Goal: Task Accomplishment & Management: Manage account settings

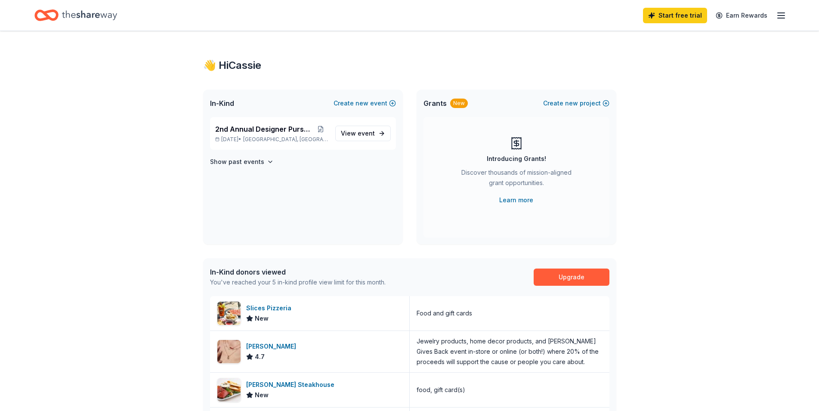
click at [784, 14] on icon "button" at bounding box center [781, 15] width 10 height 10
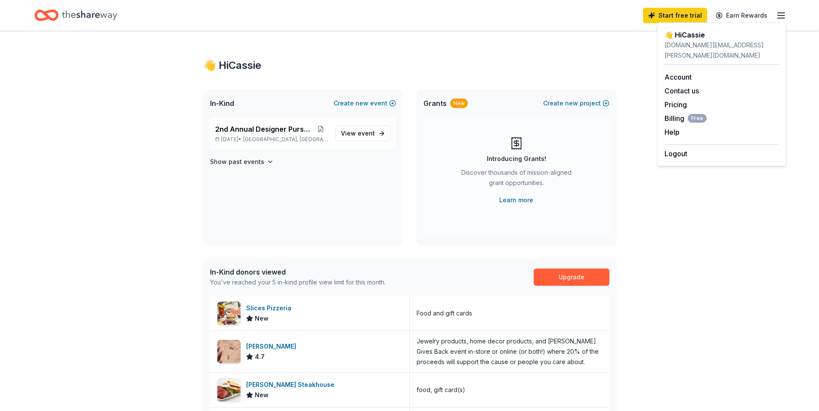
click at [514, 35] on div "👋 Hi Cassie In-Kind Create new event 2nd Annual Designer Purse Bingo Oct 17, 20…" at bounding box center [409, 336] width 440 height 611
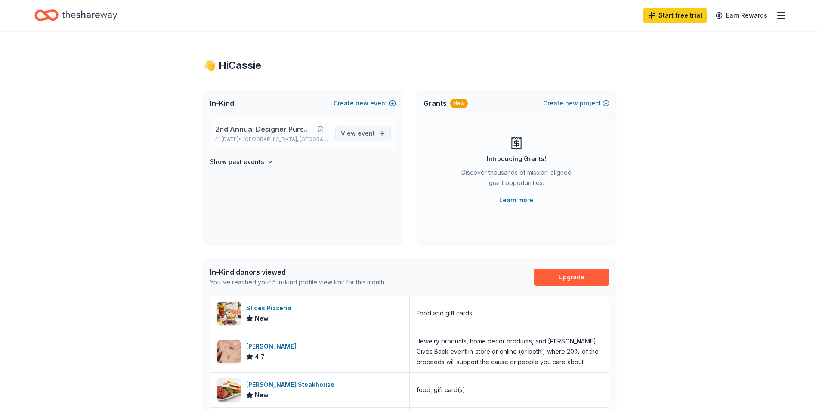
click at [368, 129] on span "View event" at bounding box center [358, 133] width 34 height 10
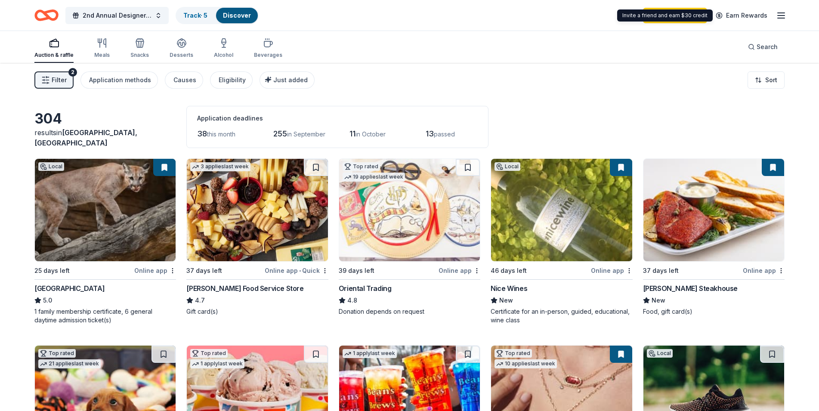
click at [778, 15] on line "button" at bounding box center [780, 15] width 7 height 0
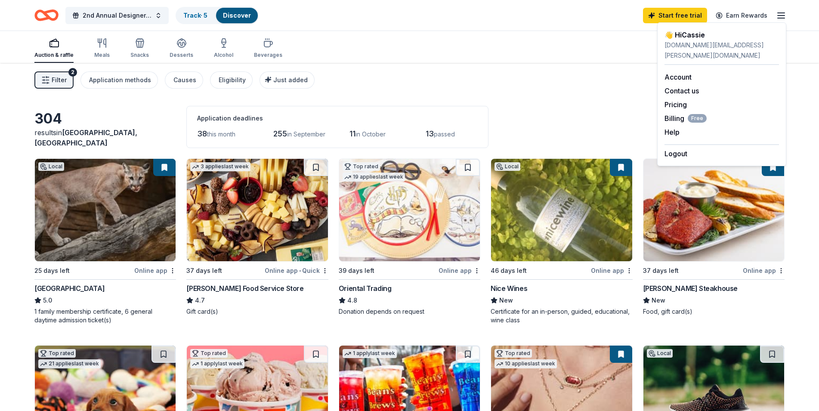
click at [479, 59] on div "Auction & raffle Meals Snacks Desserts Alcohol Beverages Search" at bounding box center [409, 47] width 750 height 32
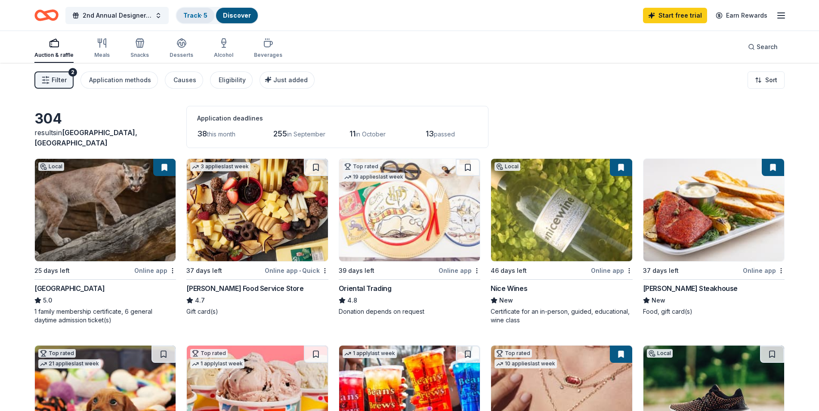
click at [197, 19] on div "Track · 5" at bounding box center [195, 15] width 38 height 15
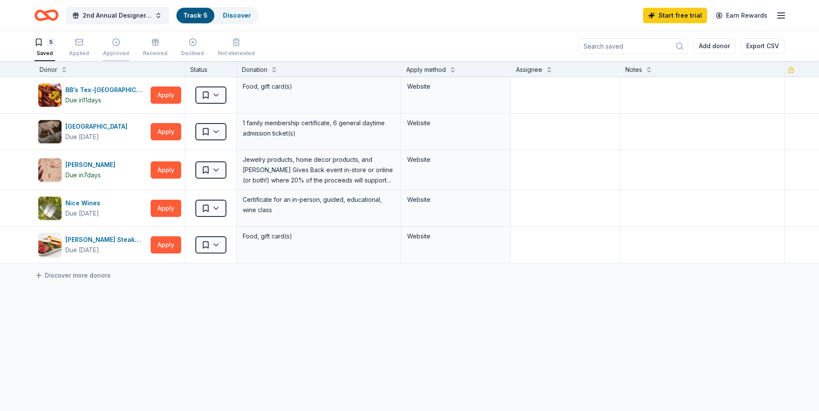
click at [121, 52] on div "Approved" at bounding box center [116, 53] width 26 height 7
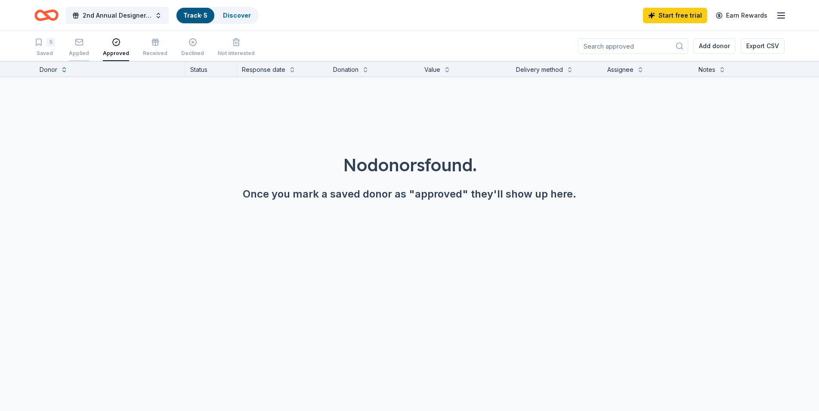
click at [80, 48] on div "Applied" at bounding box center [79, 47] width 20 height 19
click at [142, 20] on span "2nd Annual Designer Purse Bingo" at bounding box center [117, 15] width 69 height 10
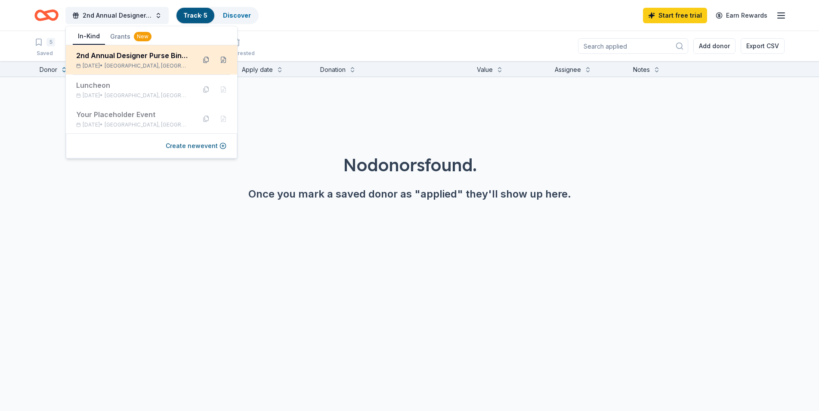
click at [156, 56] on div "2nd Annual Designer Purse Bingo" at bounding box center [132, 55] width 113 height 10
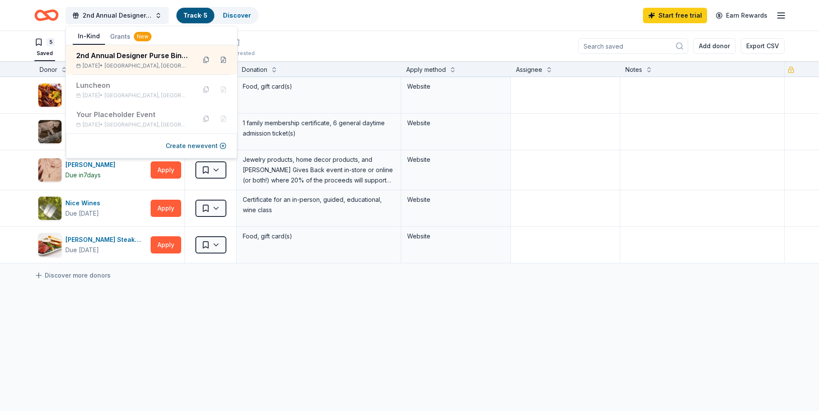
click at [333, 19] on div "2nd Annual Designer Purse Bingo Track · 5 Discover Start free trial Earn Rewards" at bounding box center [409, 15] width 750 height 20
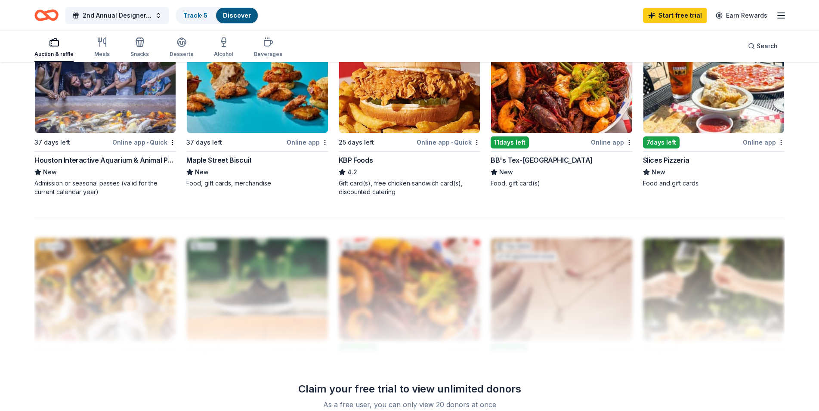
scroll to position [645, 0]
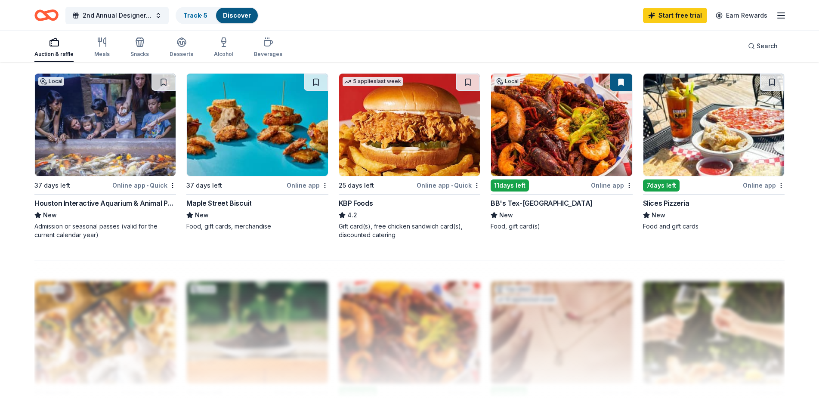
click at [669, 204] on div "Slices Pizzeria" at bounding box center [666, 203] width 46 height 10
click at [231, 203] on div "Maple Street Biscuit" at bounding box center [218, 203] width 65 height 10
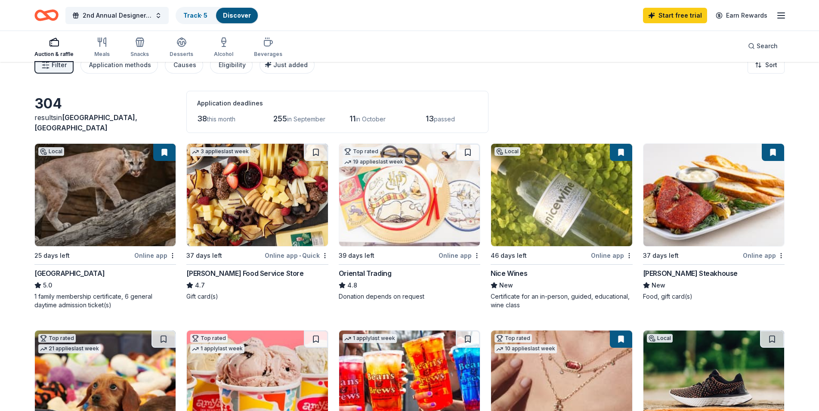
scroll to position [0, 0]
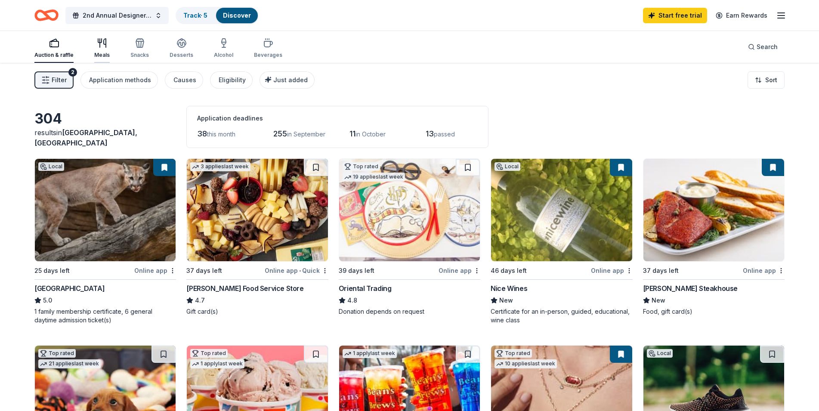
click at [106, 45] on icon "button" at bounding box center [102, 43] width 10 height 10
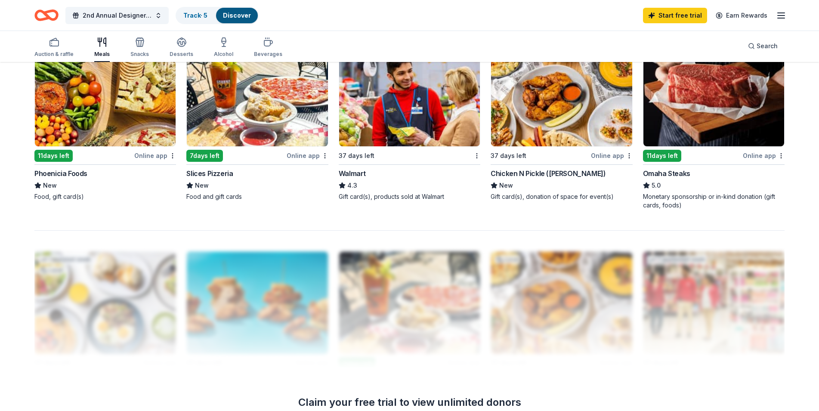
scroll to position [731, 0]
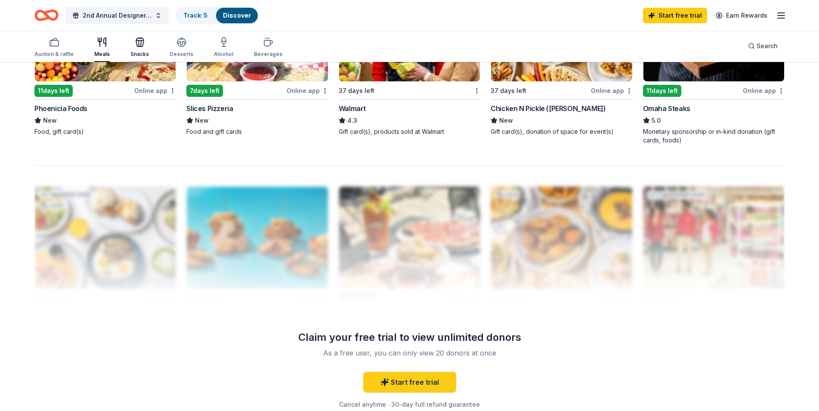
click at [136, 48] on div "Snacks" at bounding box center [139, 47] width 18 height 21
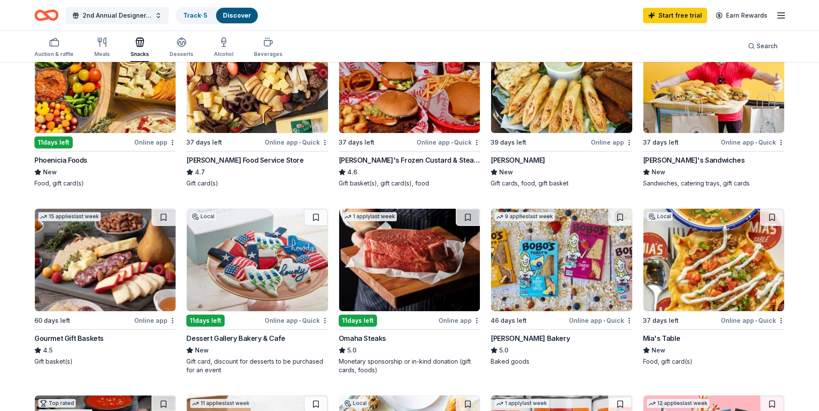
scroll to position [43, 0]
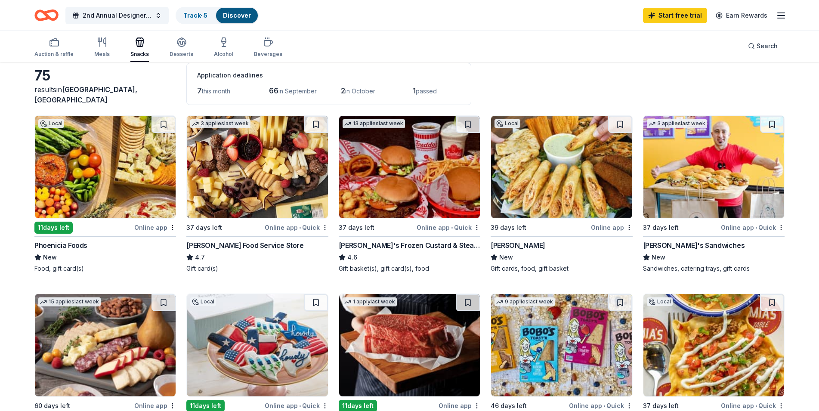
click at [618, 228] on div "Online app" at bounding box center [612, 227] width 42 height 11
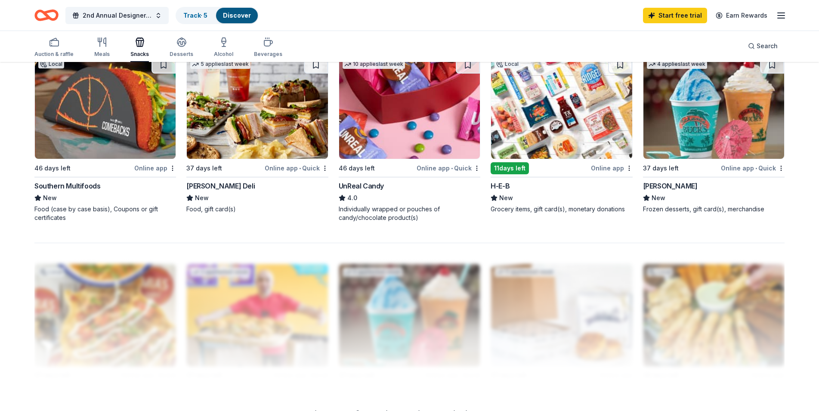
scroll to position [602, 0]
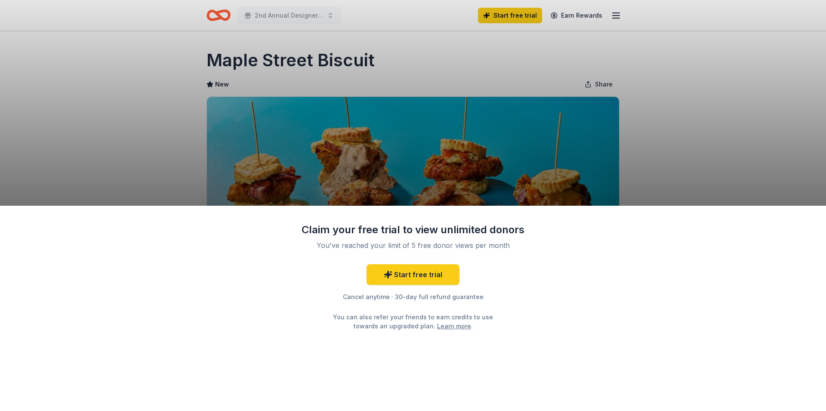
click at [181, 88] on div "Claim your free trial to view unlimited donors You've reached your limit of 5 f…" at bounding box center [413, 205] width 826 height 411
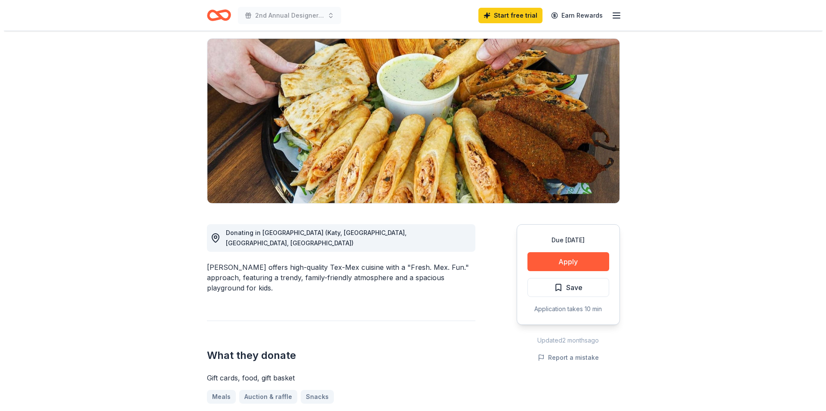
scroll to position [129, 0]
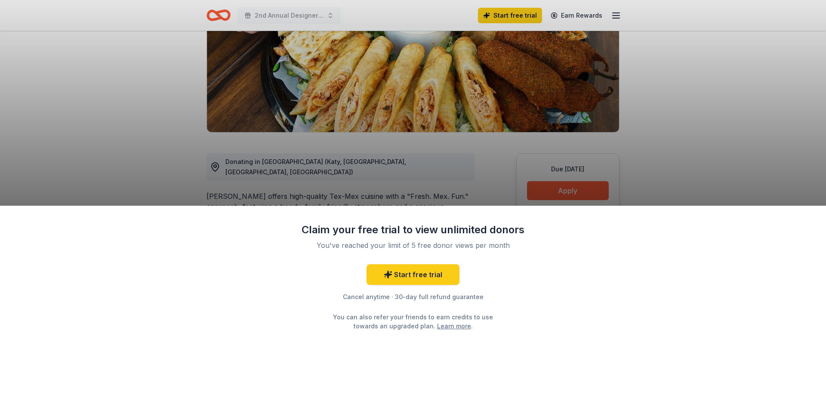
click at [580, 194] on div "Claim your free trial to view unlimited donors You've reached your limit of 5 f…" at bounding box center [413, 205] width 826 height 411
click at [424, 178] on div "Claim your free trial to view unlimited donors You've reached your limit of 5 f…" at bounding box center [413, 205] width 826 height 411
click at [737, 146] on div "Claim your free trial to view unlimited donors You've reached your limit of 5 f…" at bounding box center [413, 205] width 826 height 411
click at [53, 150] on div "Claim your free trial to view unlimited donors You've reached your limit of 5 f…" at bounding box center [413, 205] width 826 height 411
